Goal: Information Seeking & Learning: Learn about a topic

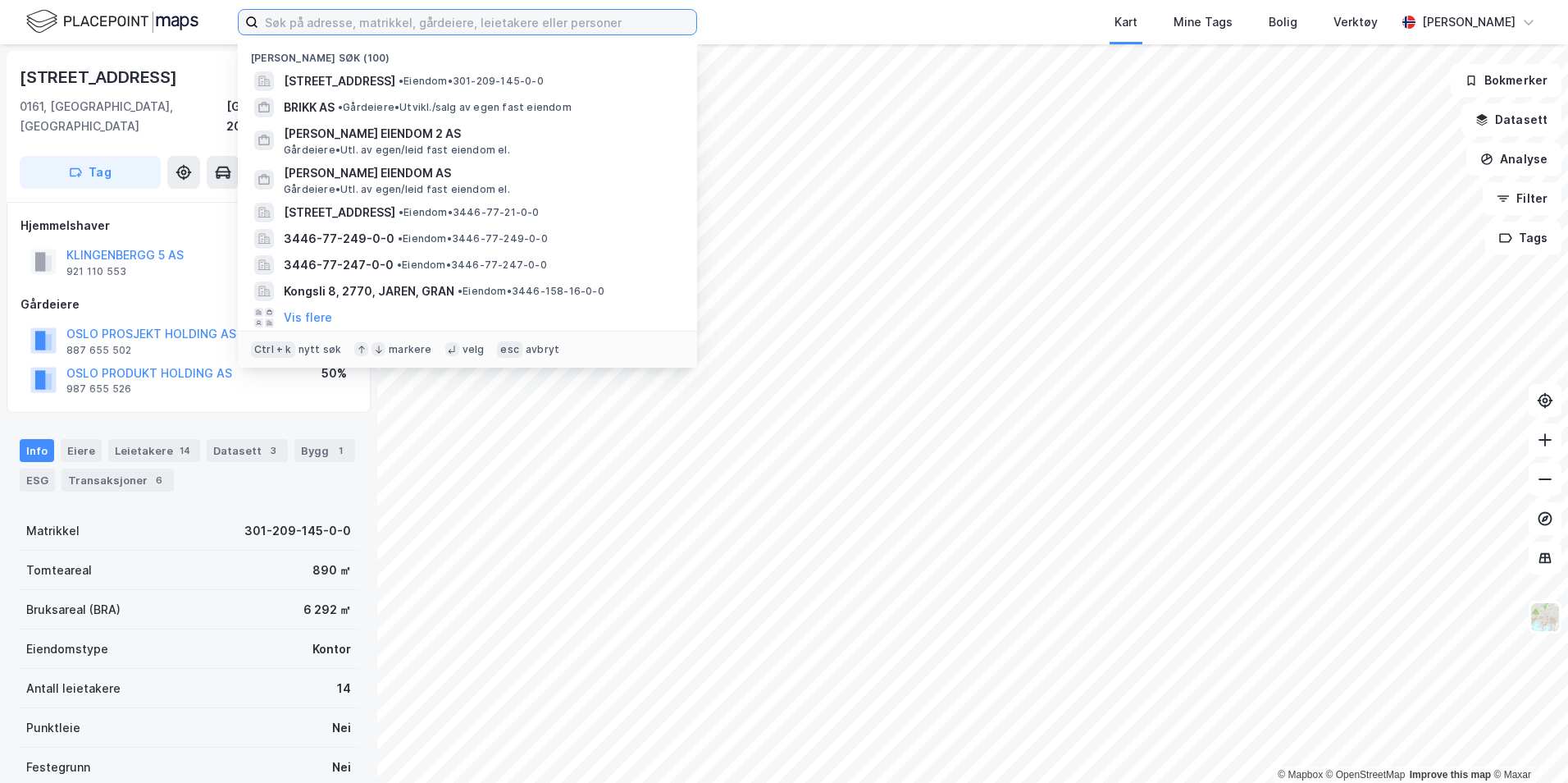
click at [456, 23] on input at bounding box center [477, 22] width 438 height 24
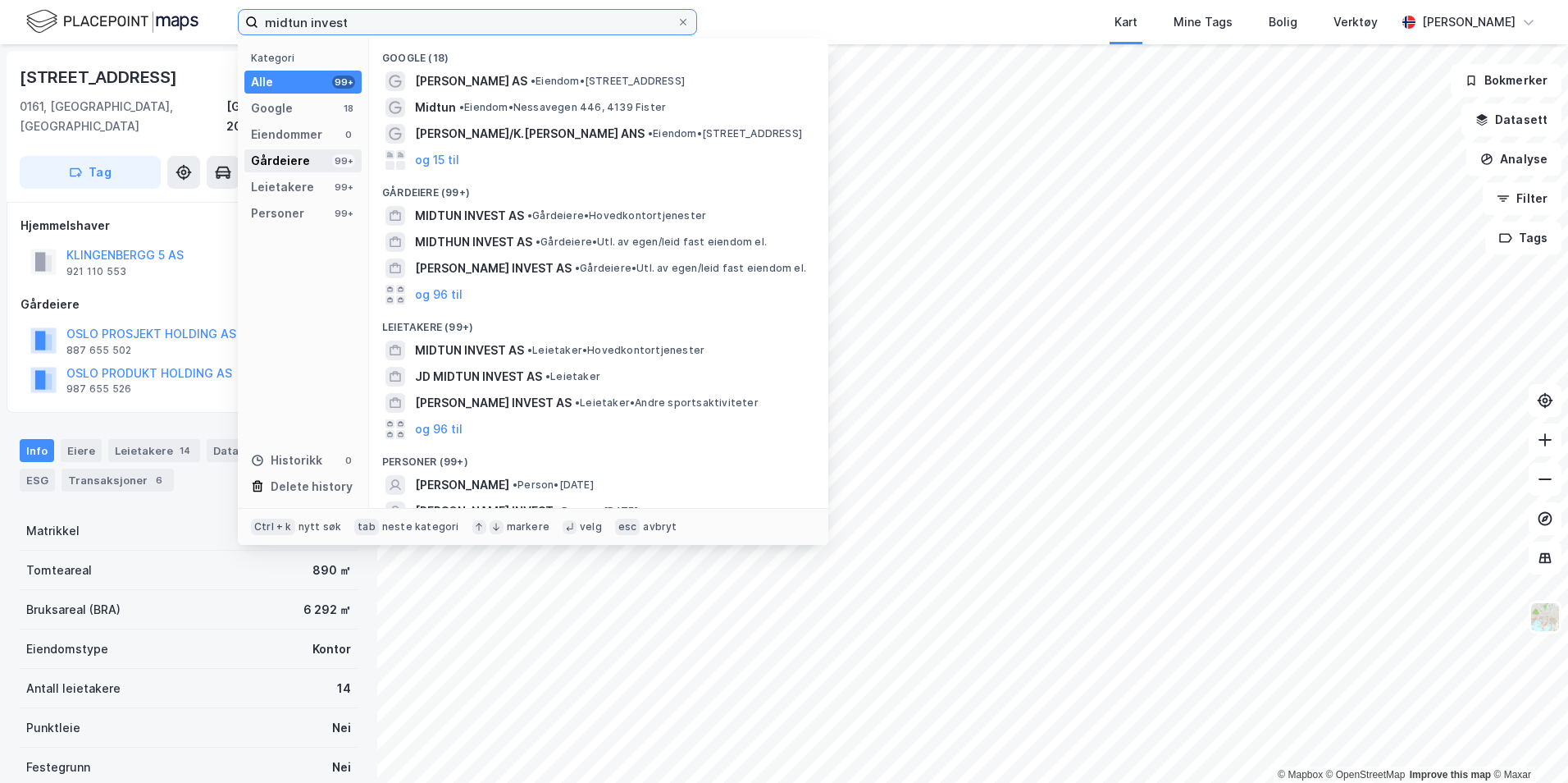
type input "midtun invest"
click at [299, 155] on div "Gårdeiere" at bounding box center [280, 161] width 59 height 20
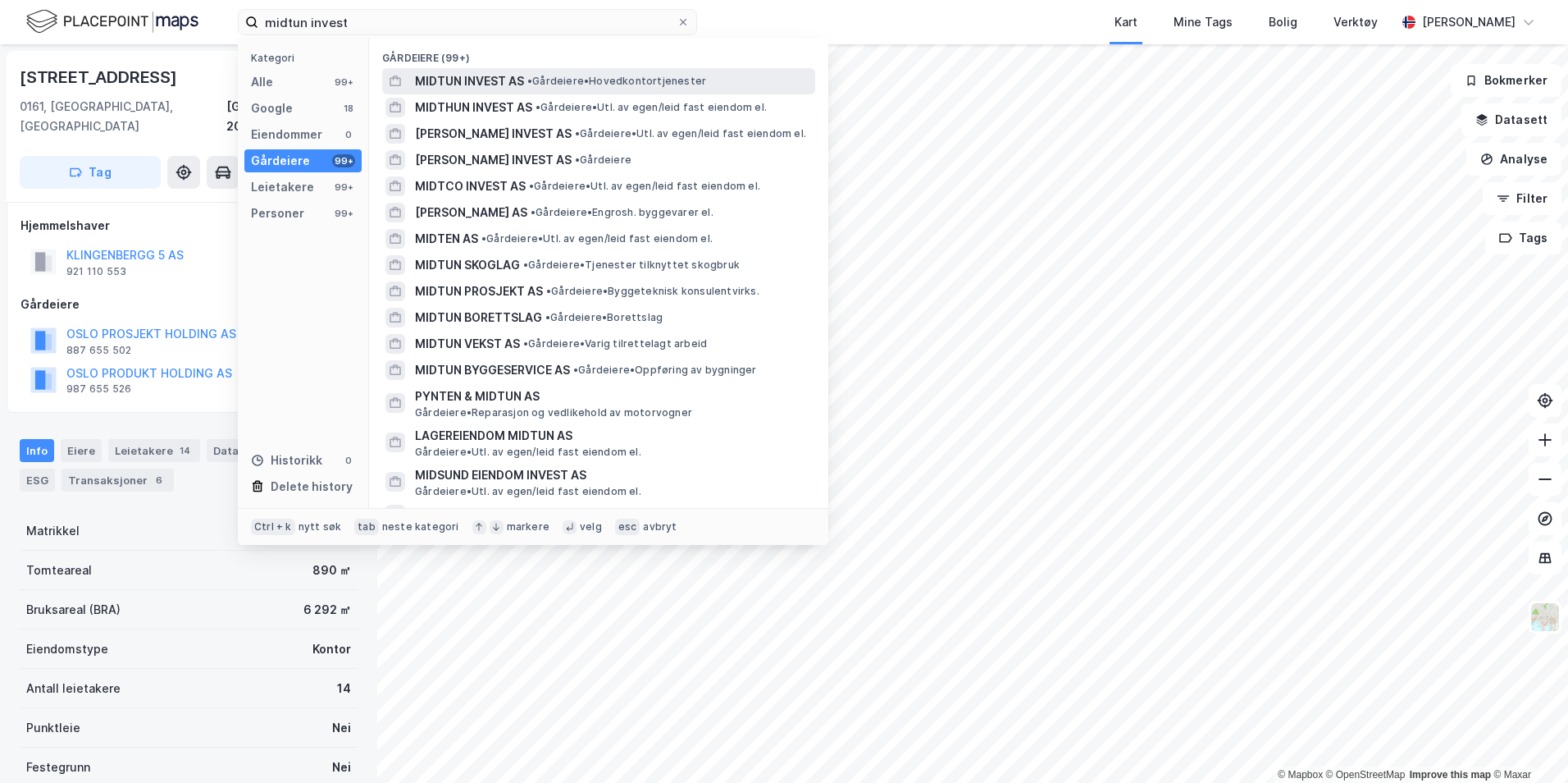
click at [502, 79] on span "MIDTUN INVEST AS" at bounding box center [469, 81] width 109 height 20
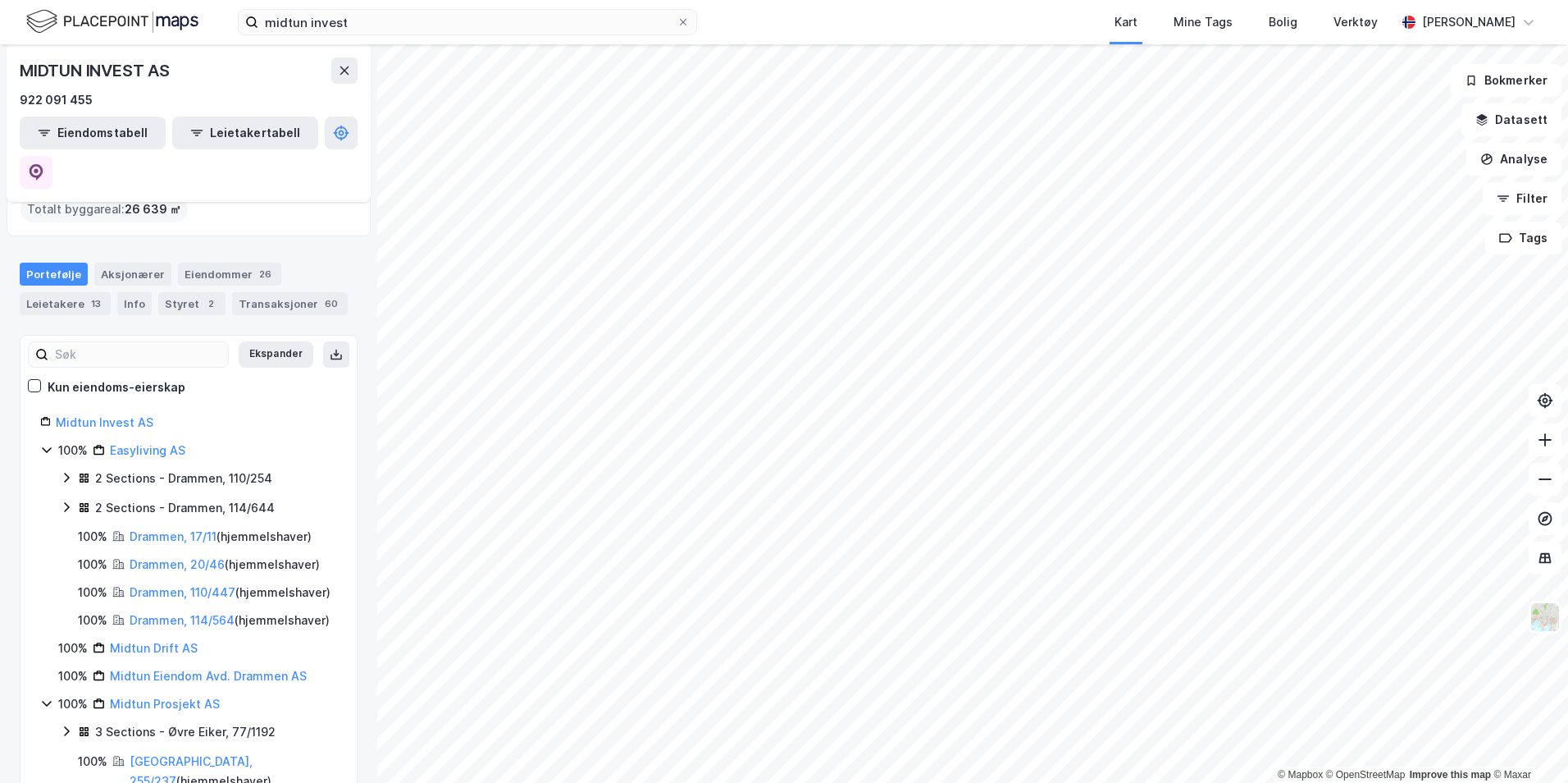
scroll to position [16, 0]
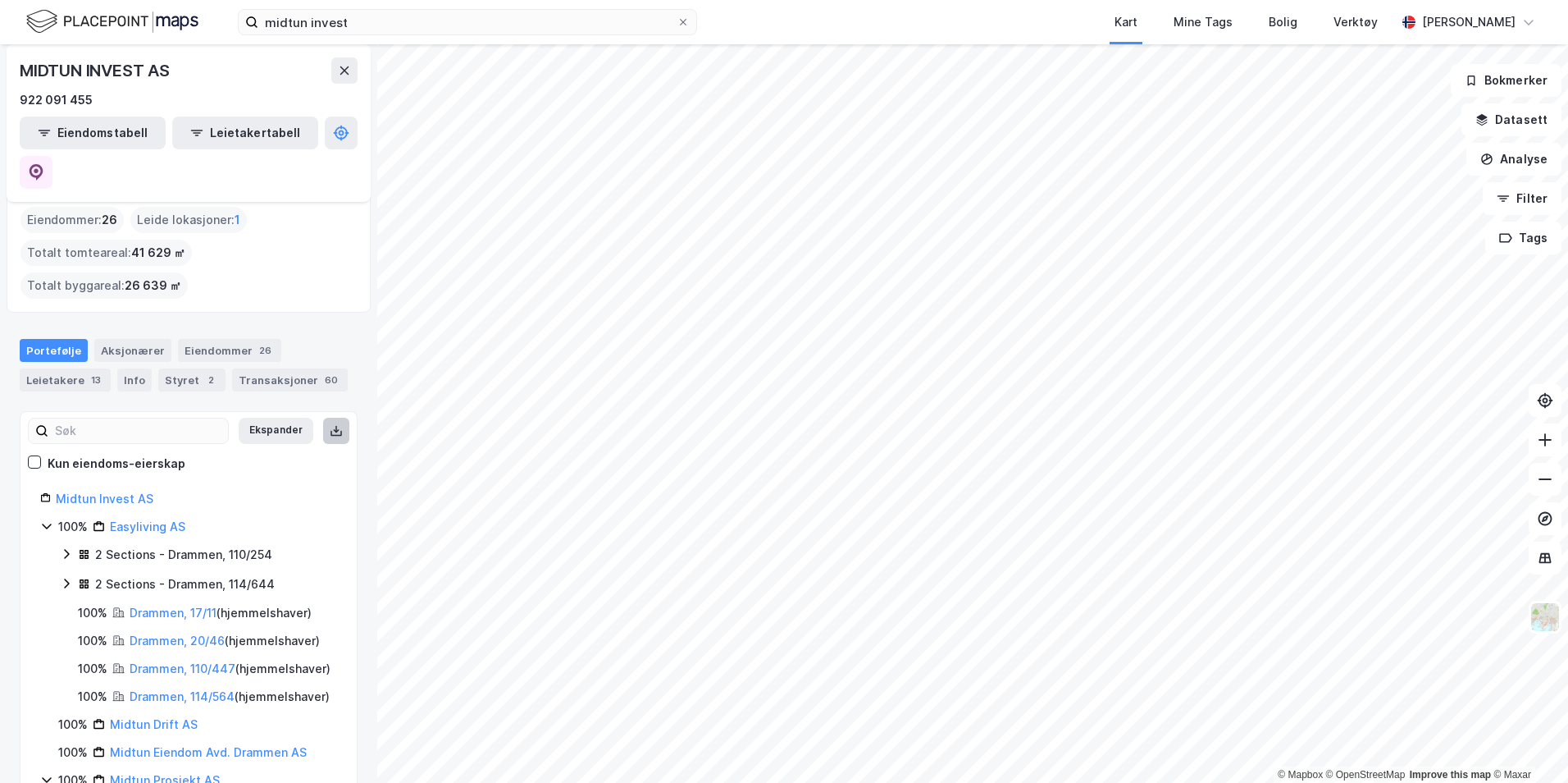
click at [330, 424] on icon at bounding box center [336, 431] width 13 height 13
click at [850, 30] on div "Kart Mine Tags Bolig Verktøy" at bounding box center [1086, 22] width 620 height 44
click at [235, 339] on div "Eiendommer 26" at bounding box center [229, 350] width 103 height 23
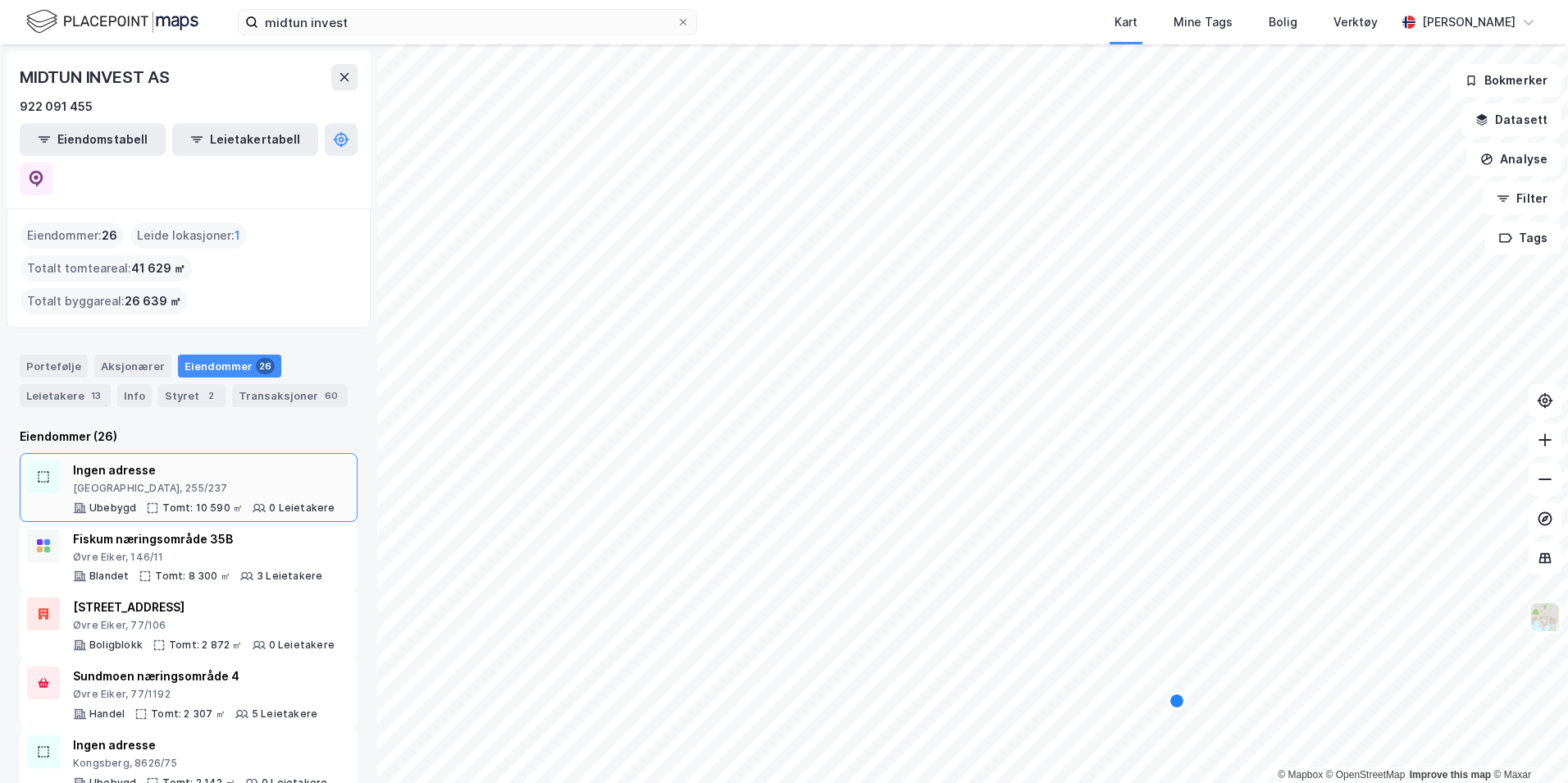
click at [252, 482] on div "[GEOGRAPHIC_DATA], 255/237" at bounding box center [204, 488] width 262 height 13
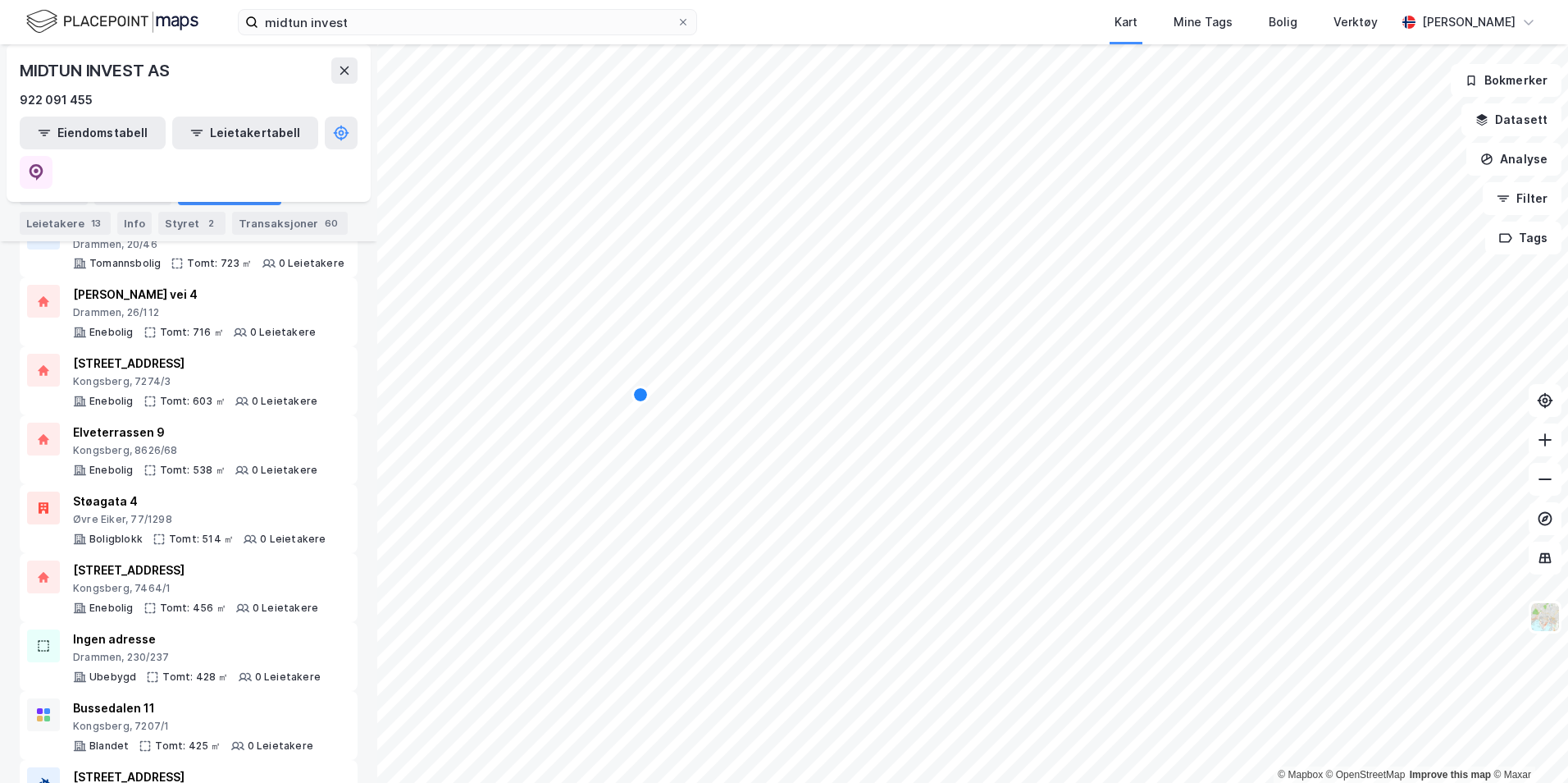
scroll to position [1432, 0]
